Goal: Browse casually: Explore the website without a specific task or goal

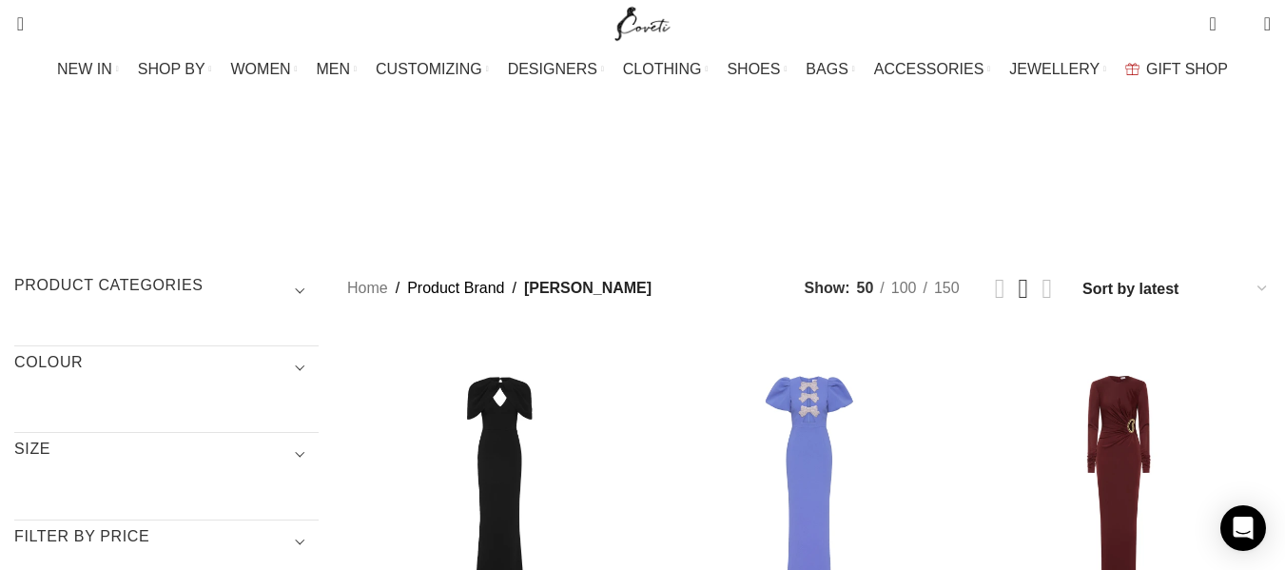
drag, startPoint x: 549, startPoint y: 346, endPoint x: 396, endPoint y: 268, distance: 170.9
click at [530, 378] on div "Cameron Gown" at bounding box center [499, 483] width 61 height 304
click at [830, 386] on div "Violetta Puff Sleeve Gown" at bounding box center [809, 483] width 61 height 304
click at [1049, 385] on div "Mischa Long Sleeve Maxi Dress" at bounding box center [1057, 483] width 61 height 304
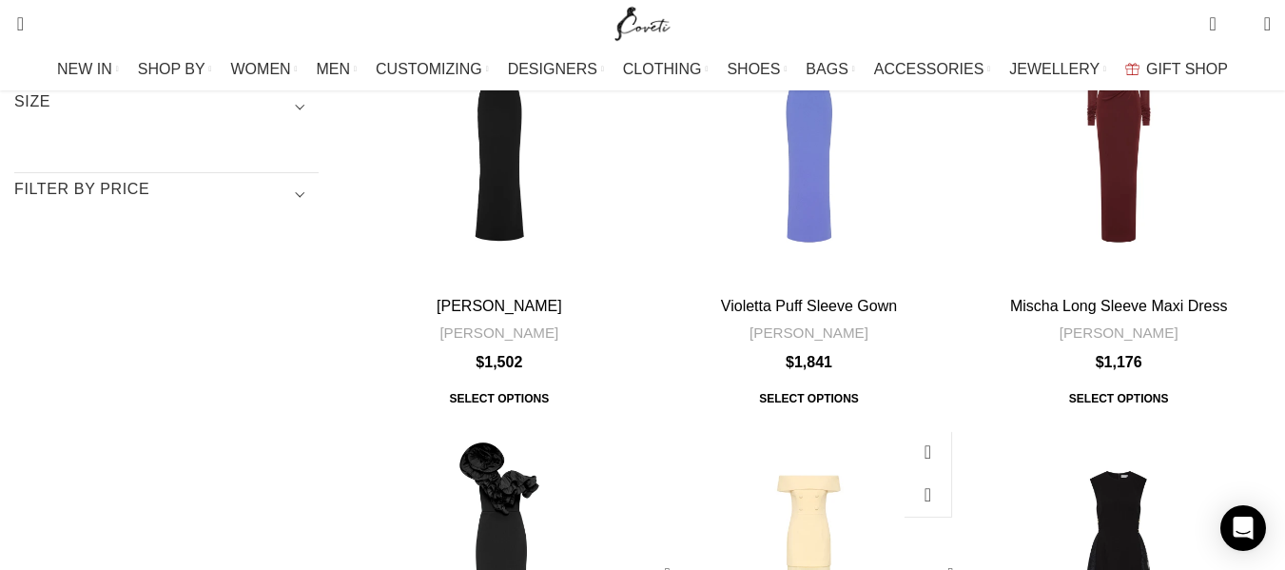
scroll to position [380, 0]
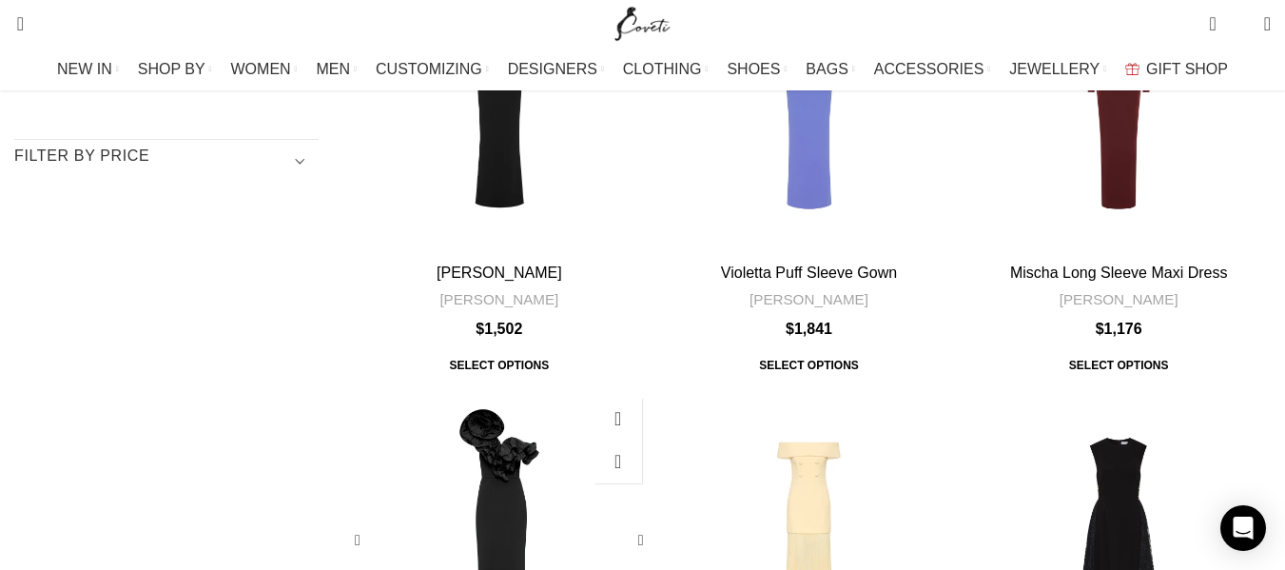
click at [582, 388] on div "Ella Gown" at bounding box center [560, 540] width 61 height 304
click at [828, 388] on div "Rowan Maxi Dress" at bounding box center [809, 540] width 61 height 304
click at [1088, 388] on div "Milena Midi Dress" at bounding box center [1118, 540] width 61 height 304
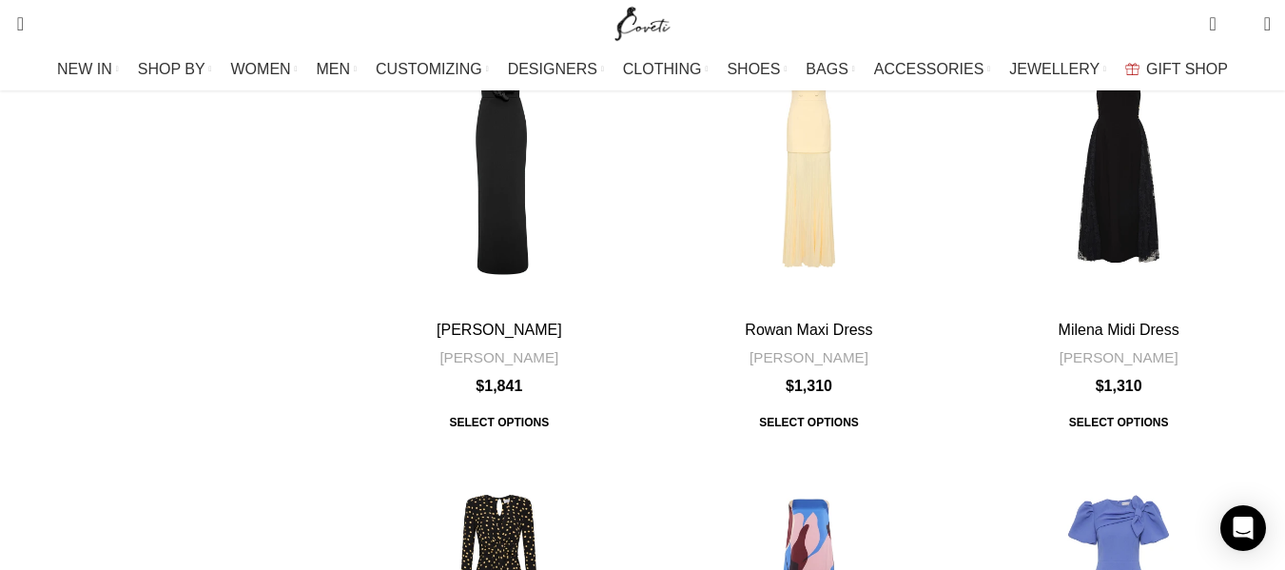
scroll to position [856, 0]
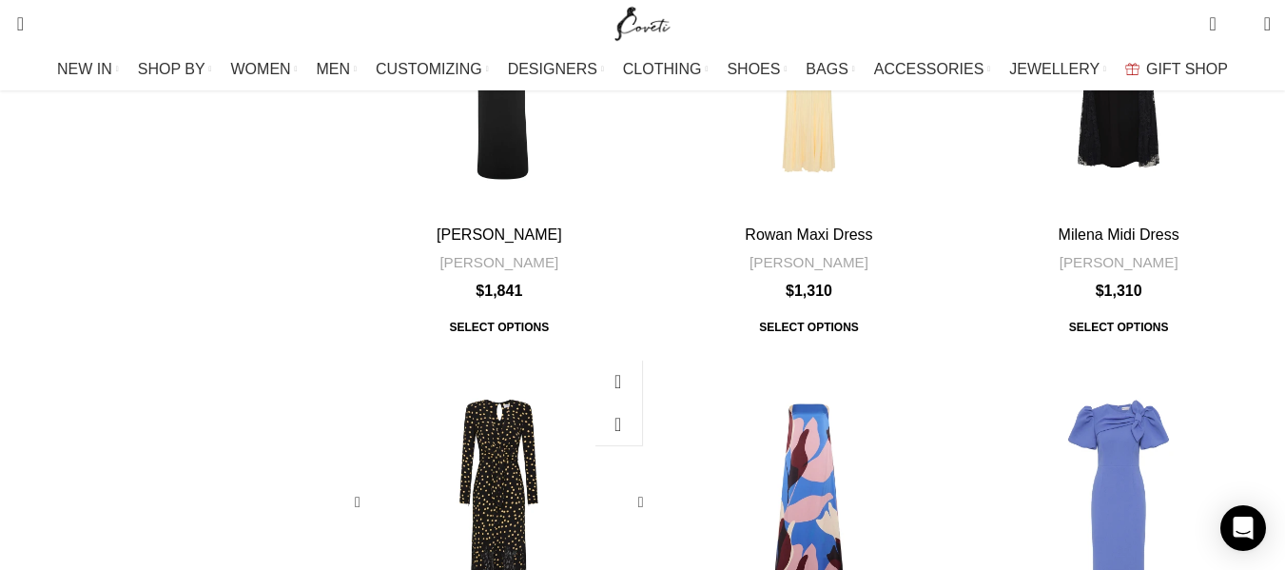
click at [516, 350] on div "Millie Midi Dress" at bounding box center [499, 502] width 61 height 304
click at [790, 350] on div "Mika Maxi Dress" at bounding box center [809, 502] width 61 height 304
click at [1092, 350] on div "Violetta Midi Dress" at bounding box center [1118, 502] width 61 height 304
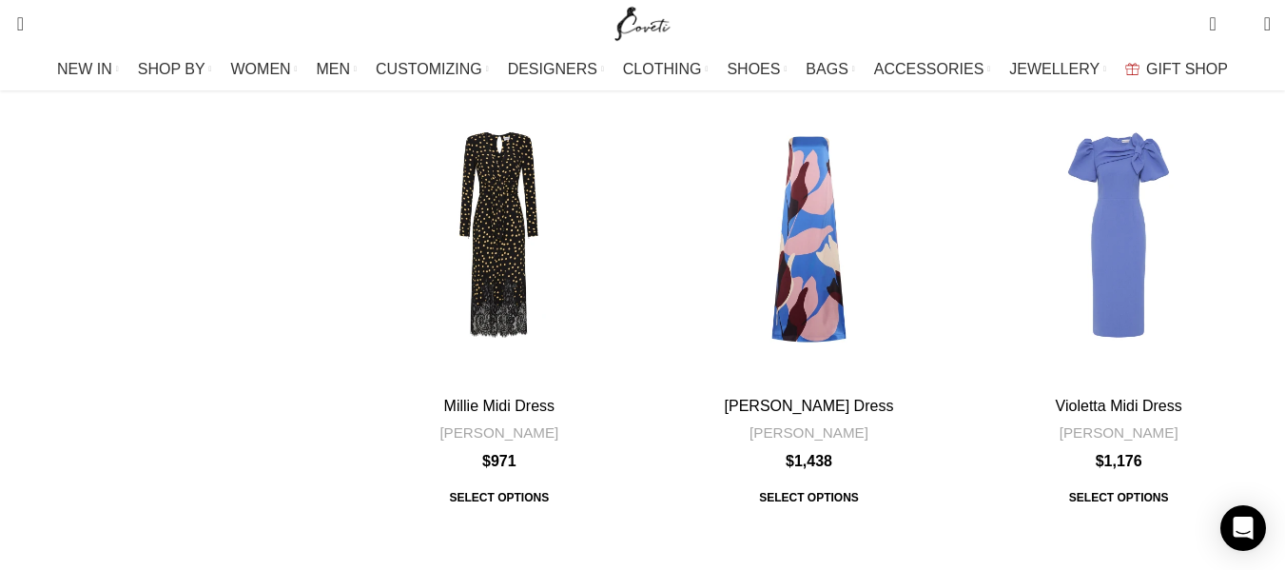
scroll to position [1141, 0]
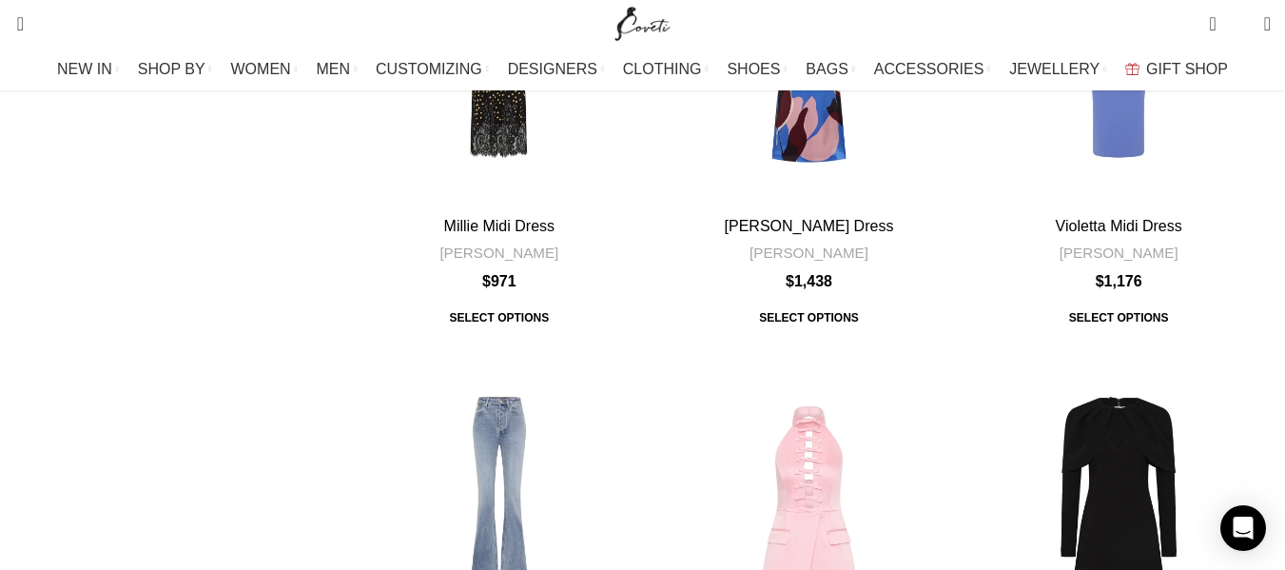
scroll to position [1426, 0]
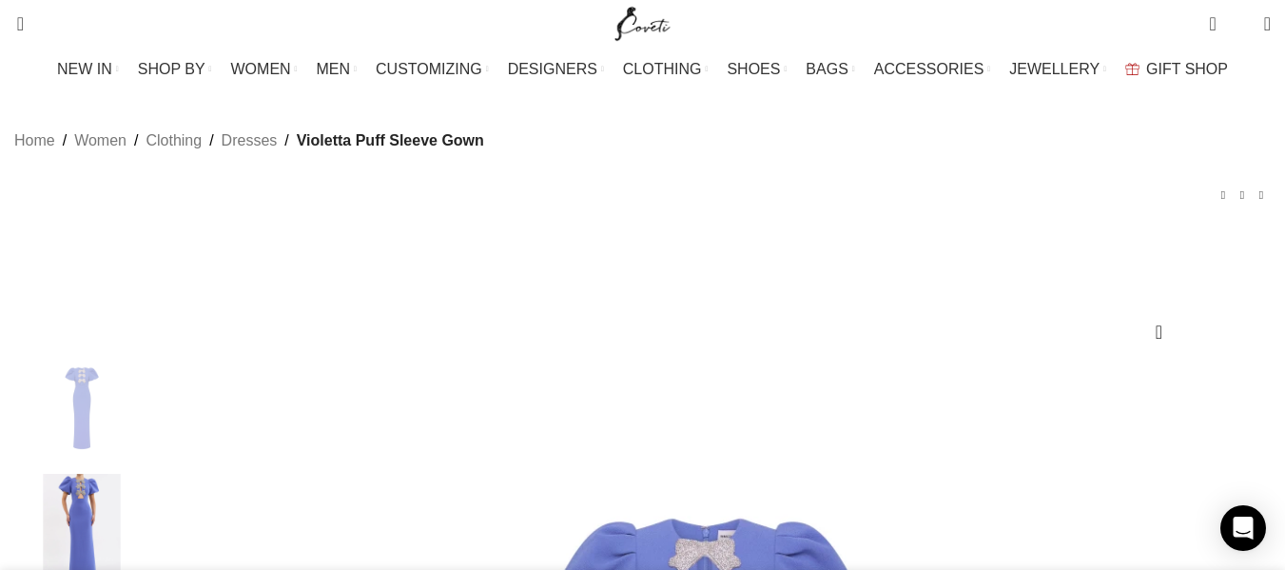
scroll to position [0, 201]
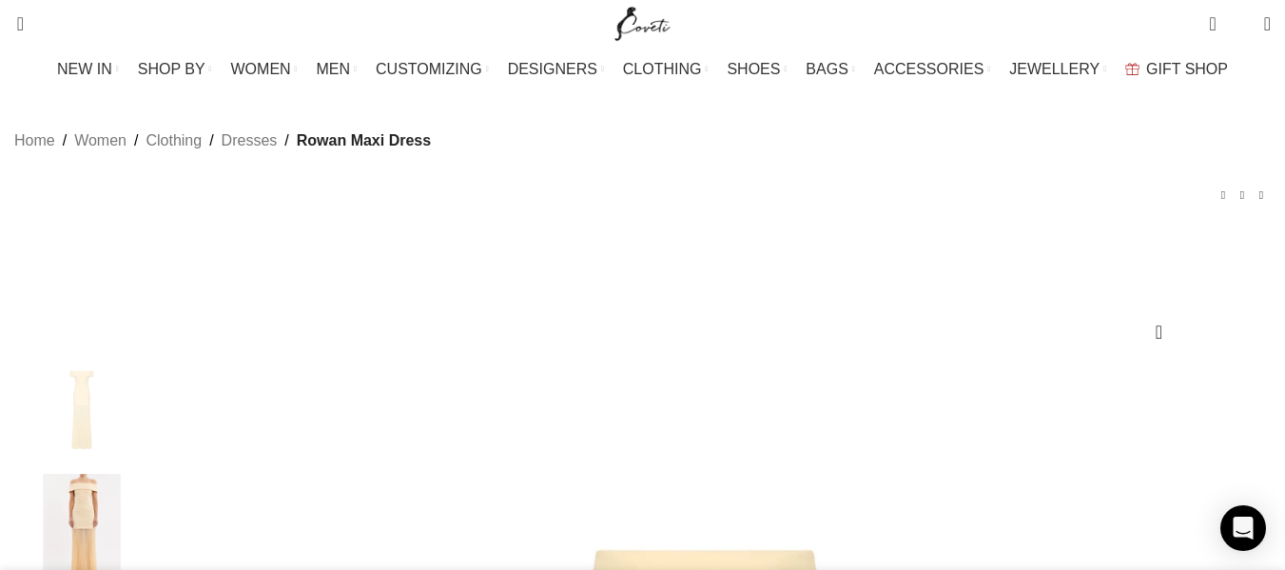
scroll to position [0, 400]
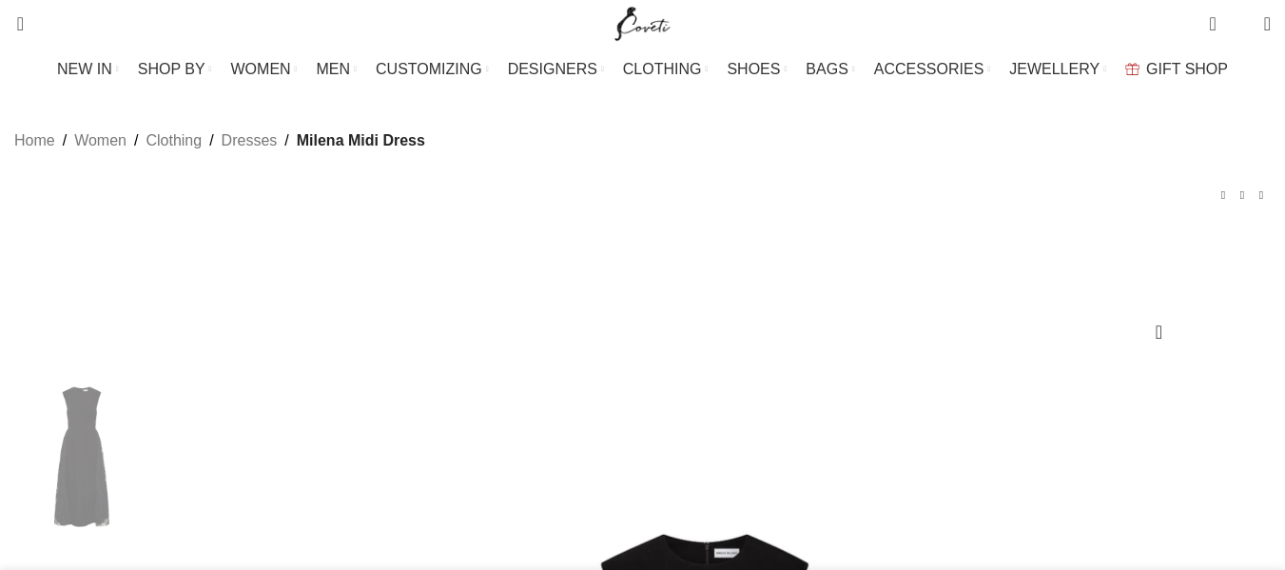
click at [450, 45] on div "Search Search" at bounding box center [303, 24] width 596 height 48
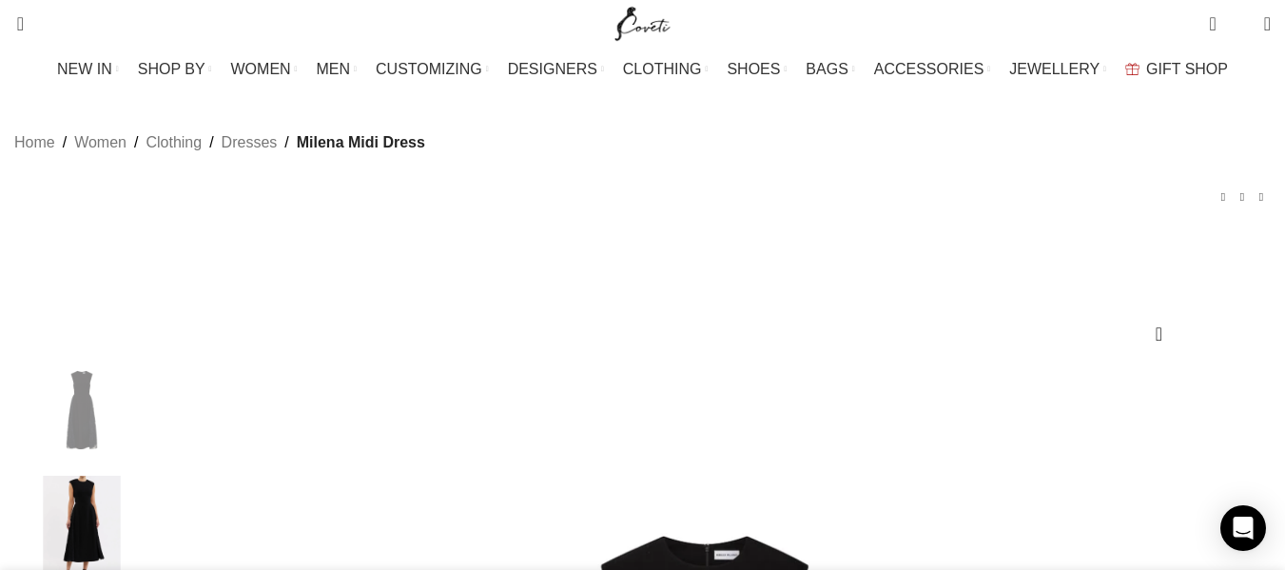
scroll to position [0, 400]
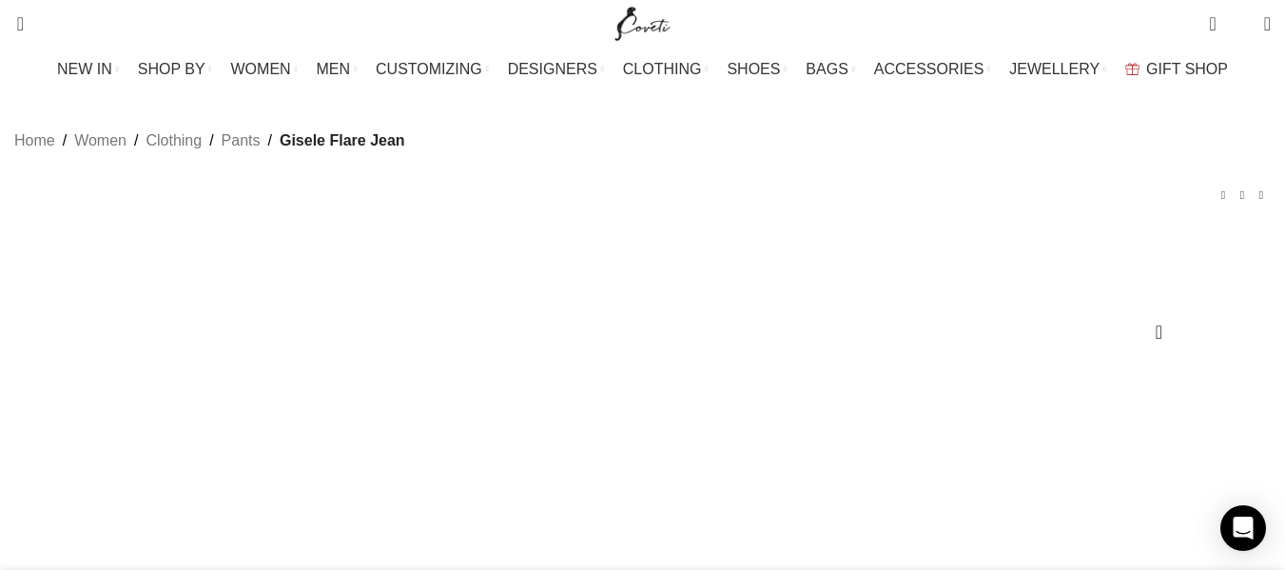
scroll to position [0, 160]
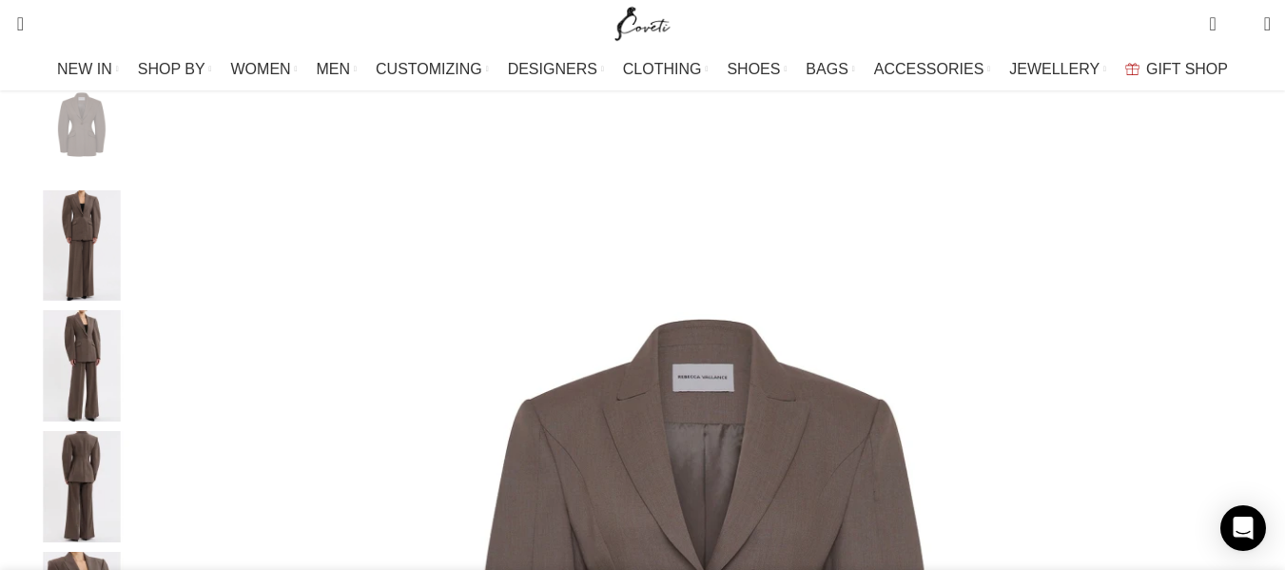
scroll to position [0, 2002]
click at [947, 40] on div "0 items $ 0 0 Wishlist Login / Register" at bounding box center [982, 24] width 596 height 48
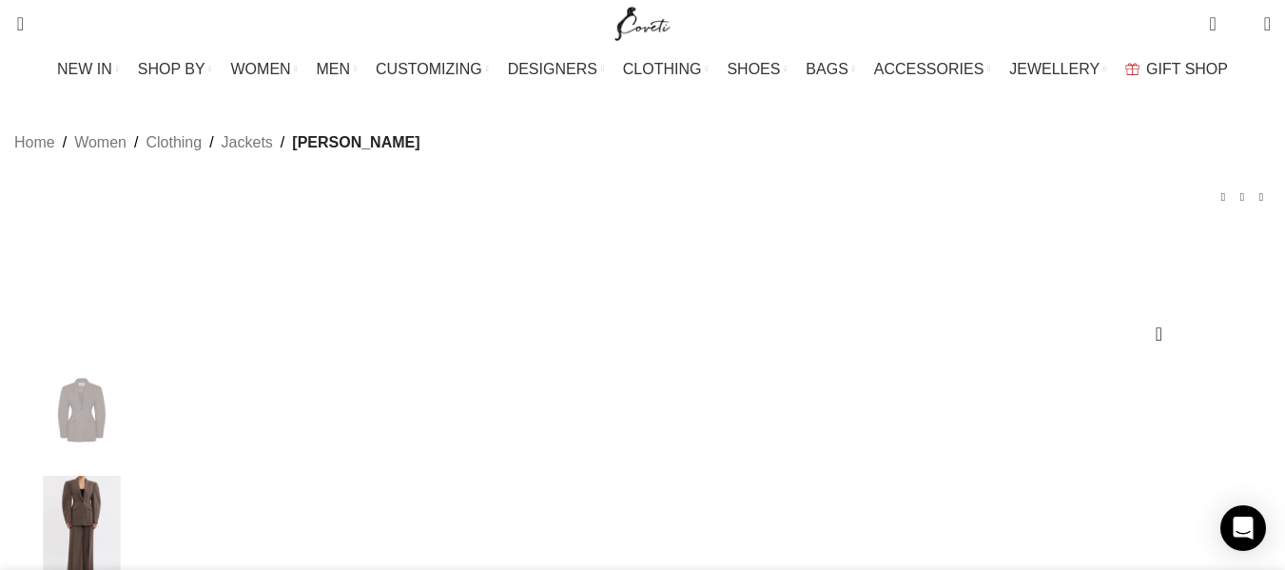
scroll to position [0, 1201]
